Goal: Book appointment/travel/reservation

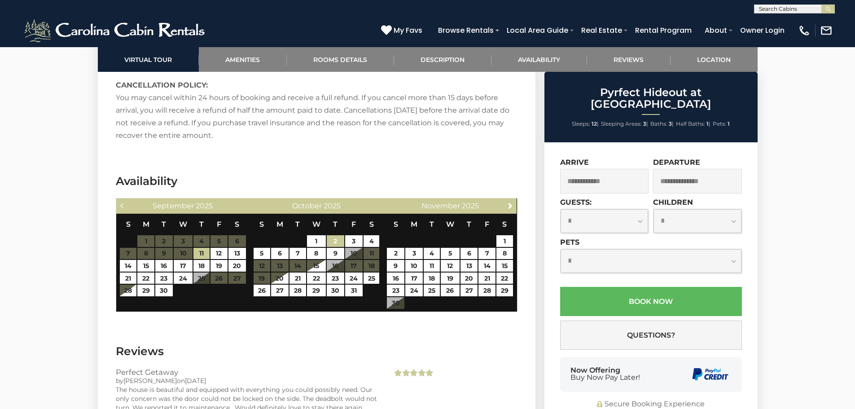
scroll to position [2059, 0]
click at [510, 202] on span "Next" at bounding box center [510, 205] width 7 height 7
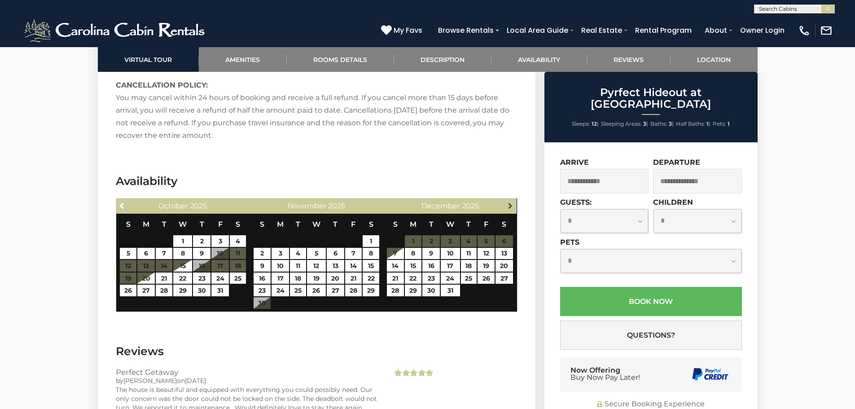
click at [512, 202] on span "Next" at bounding box center [510, 205] width 7 height 7
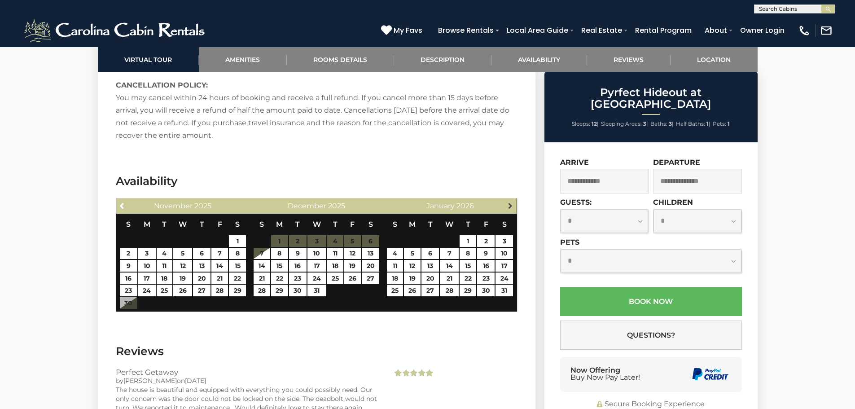
click at [512, 202] on span "Next" at bounding box center [510, 205] width 7 height 7
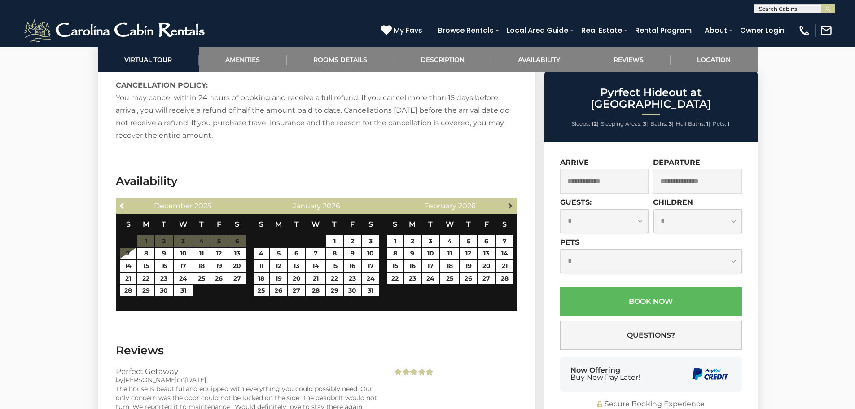
click at [512, 200] on link "Next" at bounding box center [510, 205] width 11 height 11
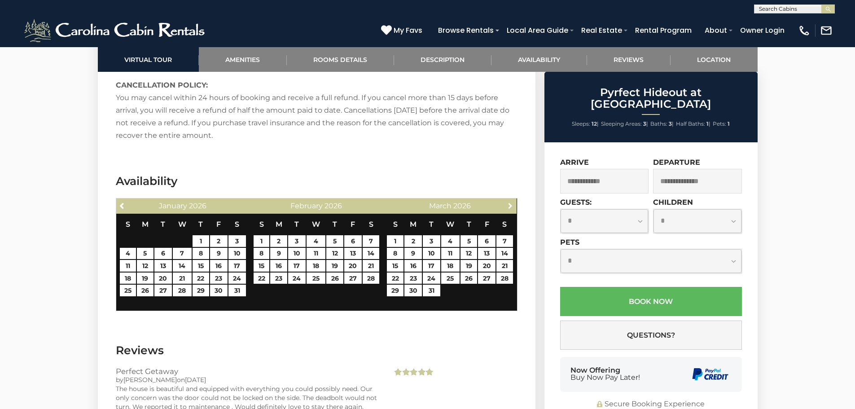
click at [512, 200] on link "Next" at bounding box center [510, 205] width 11 height 11
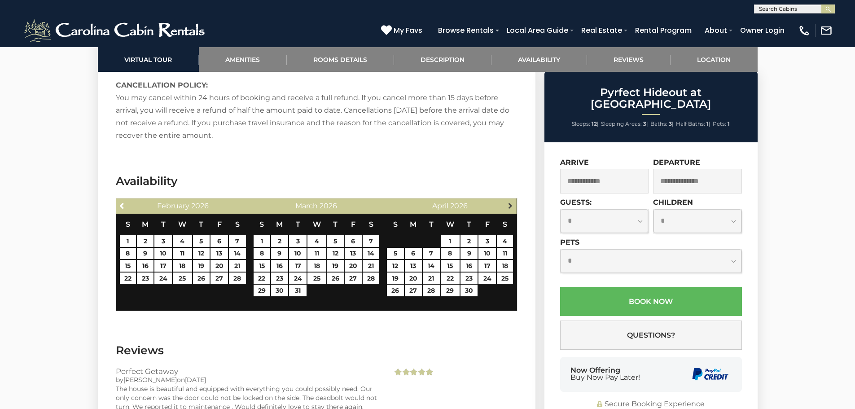
click at [512, 200] on link "Next" at bounding box center [510, 205] width 11 height 11
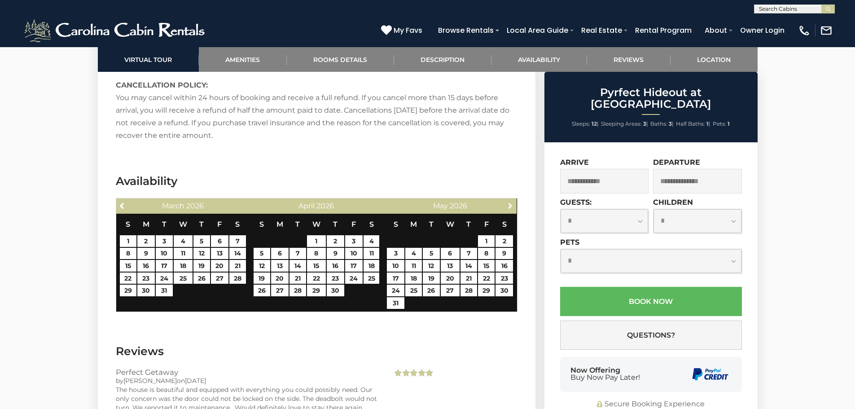
click at [512, 200] on link "Next" at bounding box center [510, 205] width 11 height 11
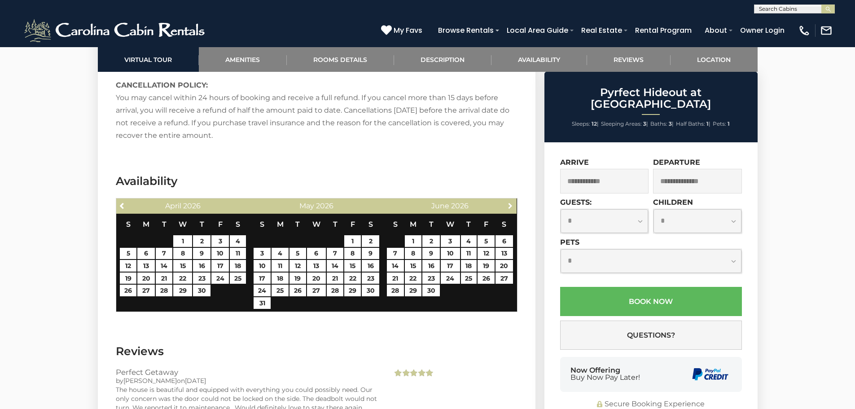
click at [512, 200] on link "Next" at bounding box center [510, 205] width 11 height 11
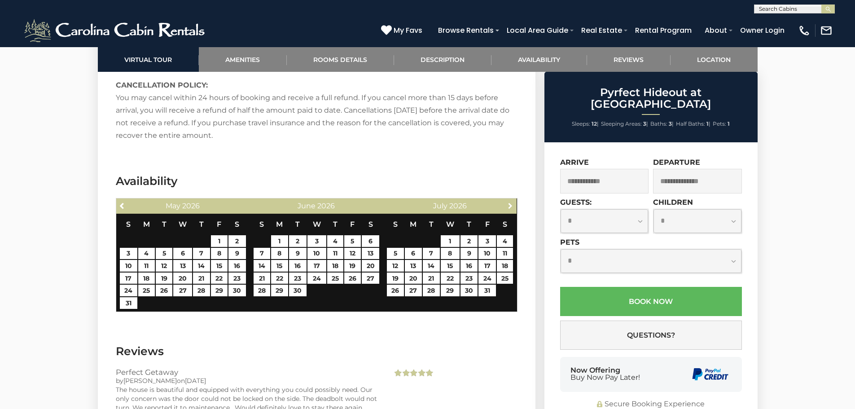
click at [512, 200] on link "Next" at bounding box center [510, 205] width 11 height 11
